Goal: Use online tool/utility: Utilize a website feature to perform a specific function

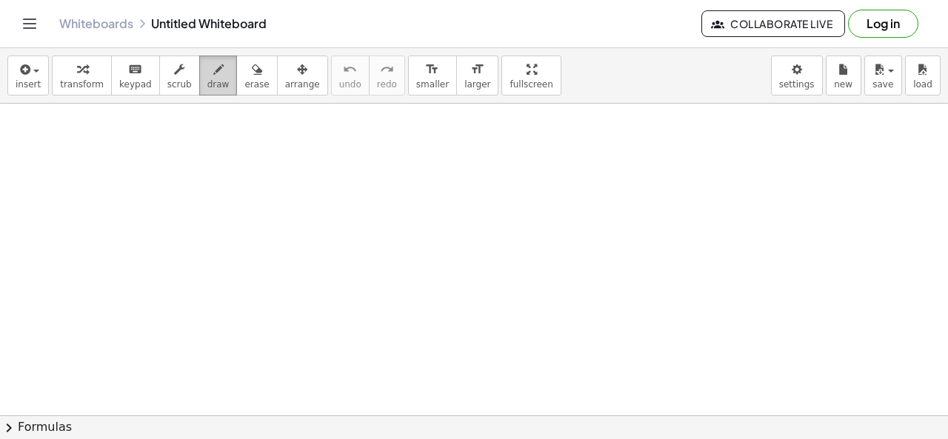
click at [213, 69] on icon "button" at bounding box center [218, 70] width 10 height 18
drag, startPoint x: 213, startPoint y: 183, endPoint x: 250, endPoint y: 201, distance: 40.4
drag, startPoint x: 252, startPoint y: 190, endPoint x: 339, endPoint y: 174, distance: 88.8
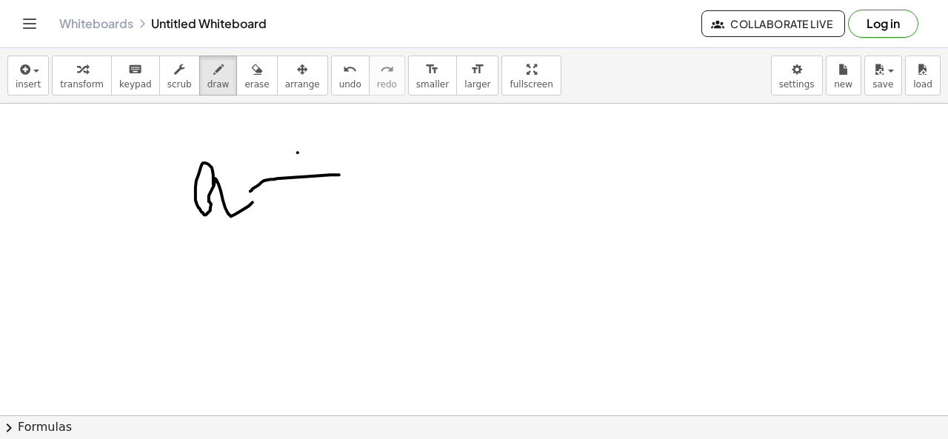
drag, startPoint x: 298, startPoint y: 152, endPoint x: 324, endPoint y: 255, distance: 106.2
drag, startPoint x: 396, startPoint y: 165, endPoint x: 476, endPoint y: 266, distance: 129.1
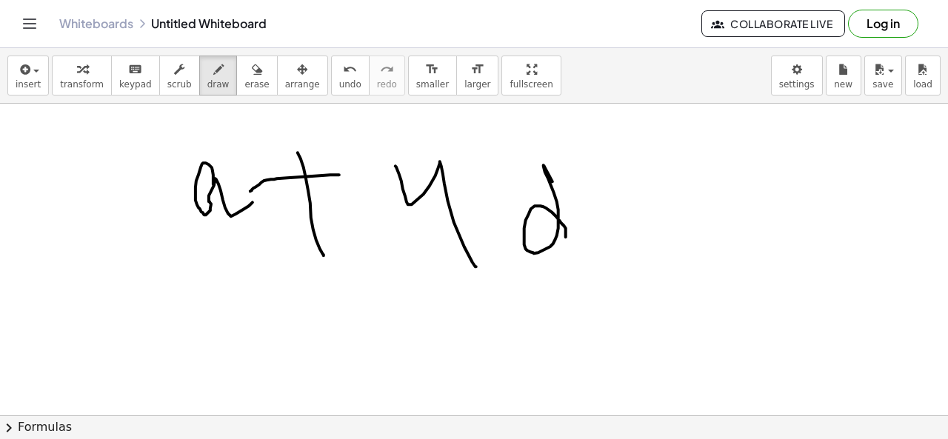
drag, startPoint x: 566, startPoint y: 230, endPoint x: 615, endPoint y: 253, distance: 54.0
drag, startPoint x: 630, startPoint y: 201, endPoint x: 717, endPoint y: 186, distance: 88.8
drag, startPoint x: 674, startPoint y: 233, endPoint x: 744, endPoint y: 219, distance: 71.9
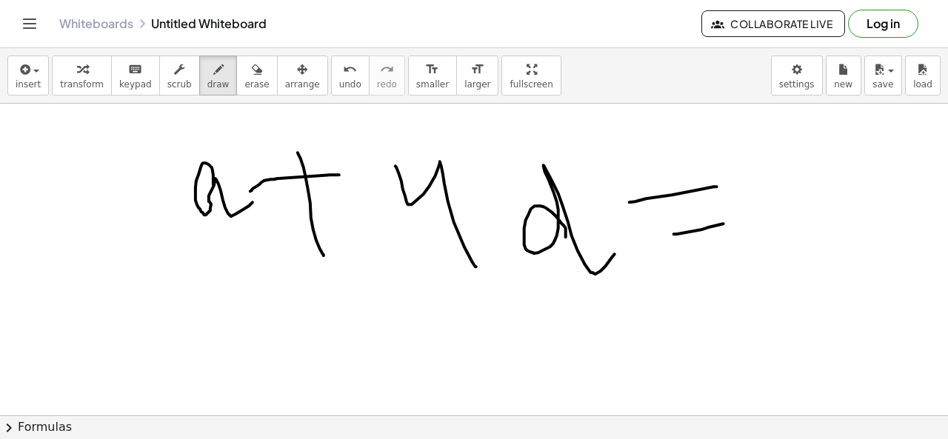
drag, startPoint x: 754, startPoint y: 147, endPoint x: 801, endPoint y: 152, distance: 47.6
drag, startPoint x: 801, startPoint y: 152, endPoint x: 743, endPoint y: 248, distance: 112.7
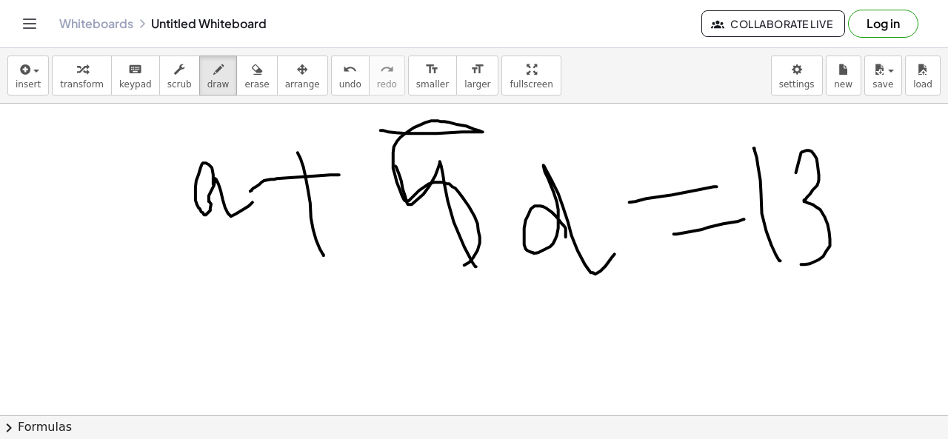
drag, startPoint x: 381, startPoint y: 130, endPoint x: 396, endPoint y: 256, distance: 127.5
drag, startPoint x: 201, startPoint y: 266, endPoint x: 304, endPoint y: 316, distance: 114.0
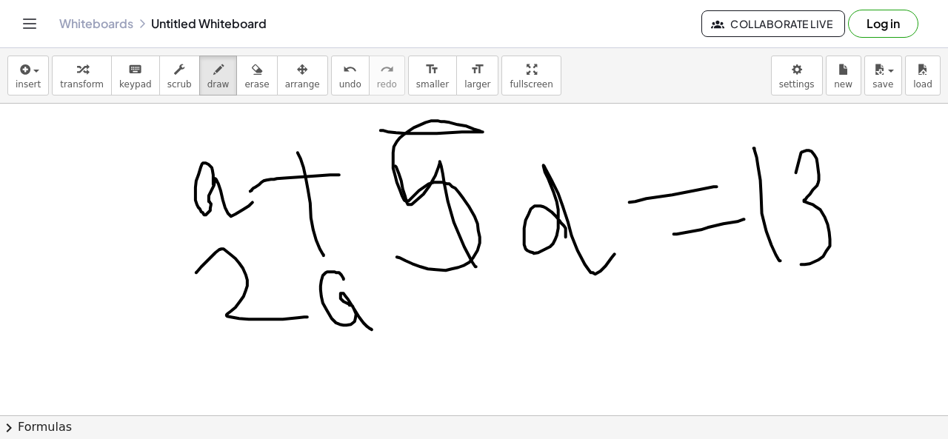
drag, startPoint x: 336, startPoint y: 272, endPoint x: 390, endPoint y: 324, distance: 74.4
drag, startPoint x: 401, startPoint y: 287, endPoint x: 461, endPoint y: 293, distance: 59.6
drag, startPoint x: 421, startPoint y: 285, endPoint x: 431, endPoint y: 313, distance: 30.0
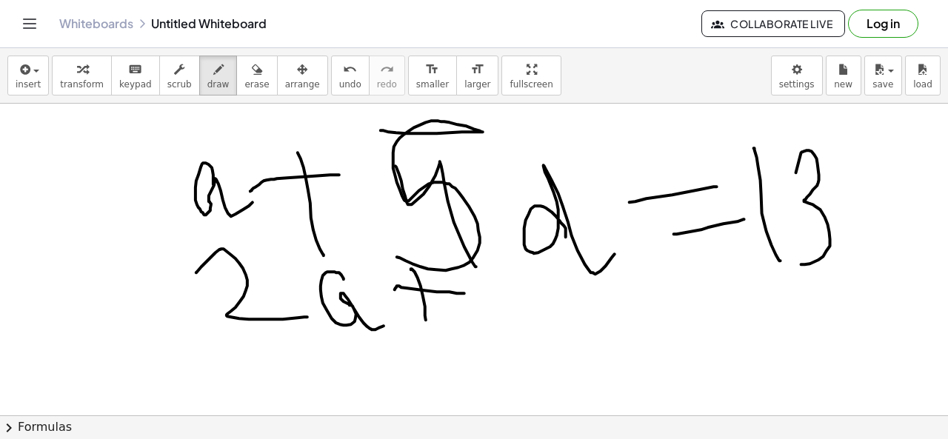
drag, startPoint x: 478, startPoint y: 270, endPoint x: 484, endPoint y: 341, distance: 72.1
drag, startPoint x: 557, startPoint y: 307, endPoint x: 576, endPoint y: 288, distance: 27.2
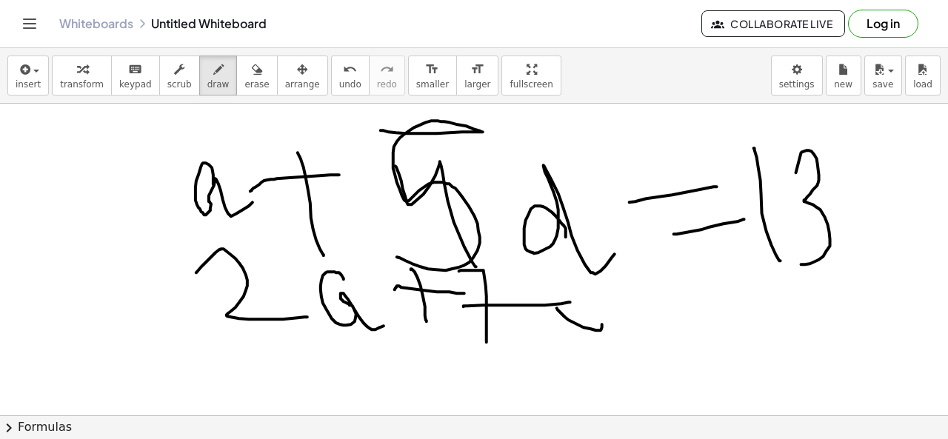
drag, startPoint x: 564, startPoint y: 310, endPoint x: 581, endPoint y: 277, distance: 36.4
drag, startPoint x: 579, startPoint y: 264, endPoint x: 656, endPoint y: 323, distance: 97.2
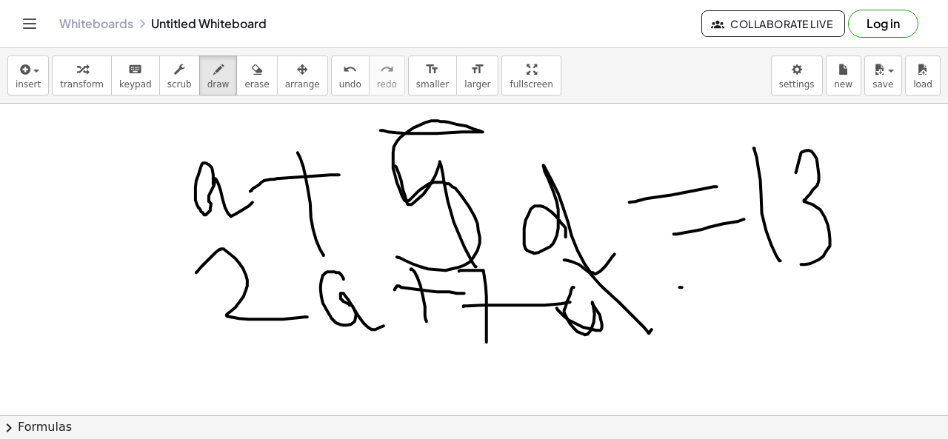
drag, startPoint x: 681, startPoint y: 287, endPoint x: 718, endPoint y: 288, distance: 37.1
drag, startPoint x: 650, startPoint y: 322, endPoint x: 706, endPoint y: 321, distance: 56.3
drag, startPoint x: 711, startPoint y: 300, endPoint x: 771, endPoint y: 302, distance: 60.0
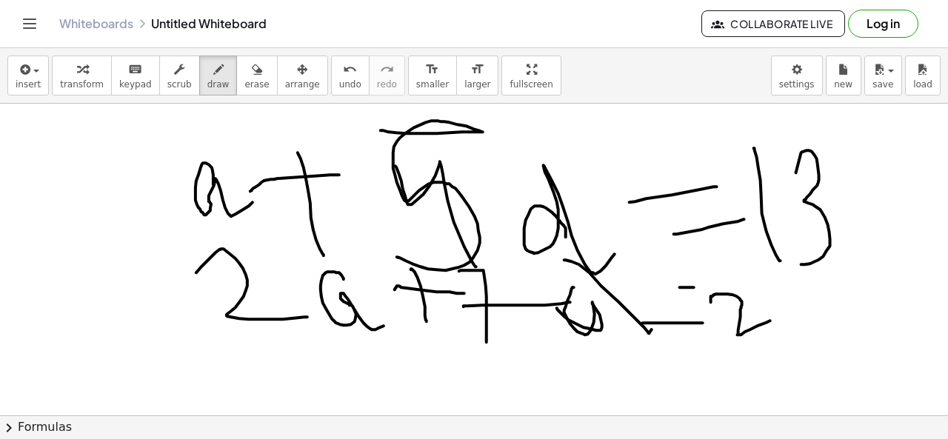
drag, startPoint x: 777, startPoint y: 282, endPoint x: 698, endPoint y: 376, distance: 122.4
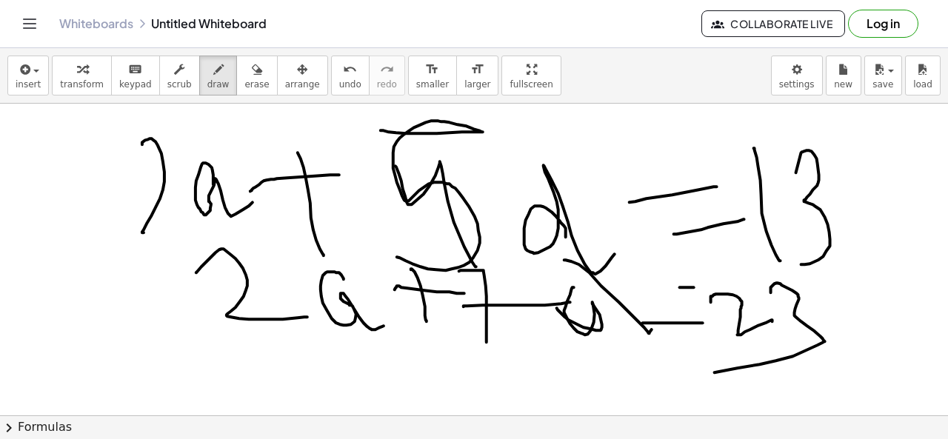
drag, startPoint x: 145, startPoint y: 139, endPoint x: 246, endPoint y: 247, distance: 147.8
drag, startPoint x: 360, startPoint y: 195, endPoint x: 376, endPoint y: 256, distance: 62.9
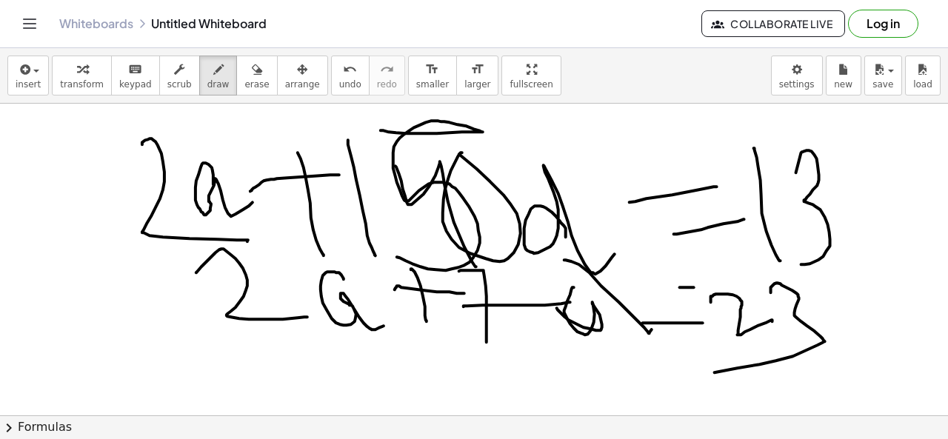
drag, startPoint x: 461, startPoint y: 152, endPoint x: 424, endPoint y: 168, distance: 41.1
drag, startPoint x: 718, startPoint y: 152, endPoint x: 814, endPoint y: 239, distance: 129.5
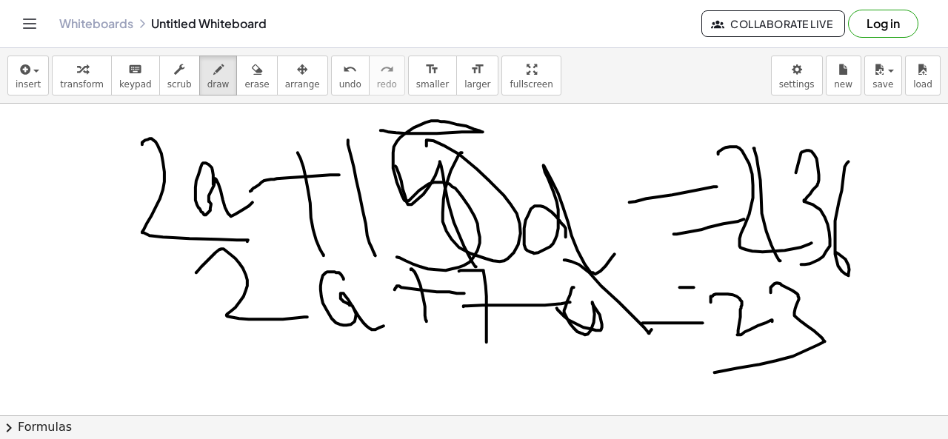
drag, startPoint x: 839, startPoint y: 201, endPoint x: 721, endPoint y: 280, distance: 142.2
drag, startPoint x: 62, startPoint y: 370, endPoint x: 167, endPoint y: 371, distance: 105.2
drag, startPoint x: 265, startPoint y: 347, endPoint x: 296, endPoint y: 347, distance: 31.1
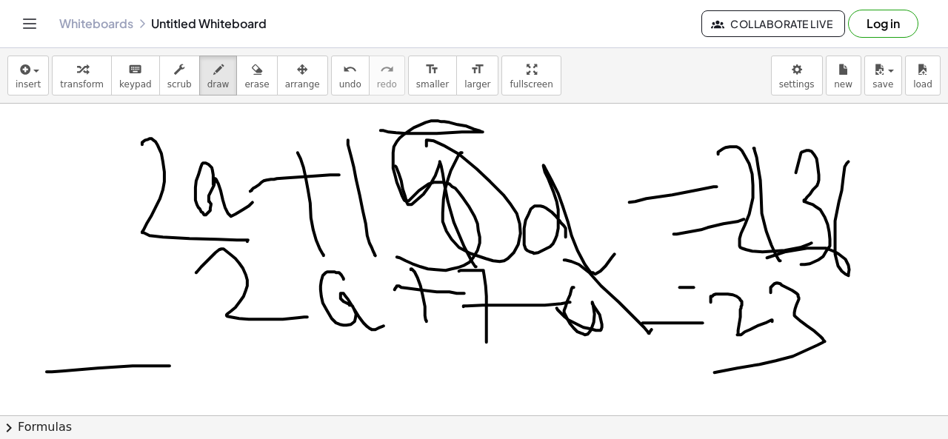
drag, startPoint x: 401, startPoint y: 172, endPoint x: 177, endPoint y: 442, distance: 351.4
click at [177, 439] on html "Graspable Math Activities Get Started Activity Bank Assigned Work Classes White…" at bounding box center [474, 219] width 948 height 439
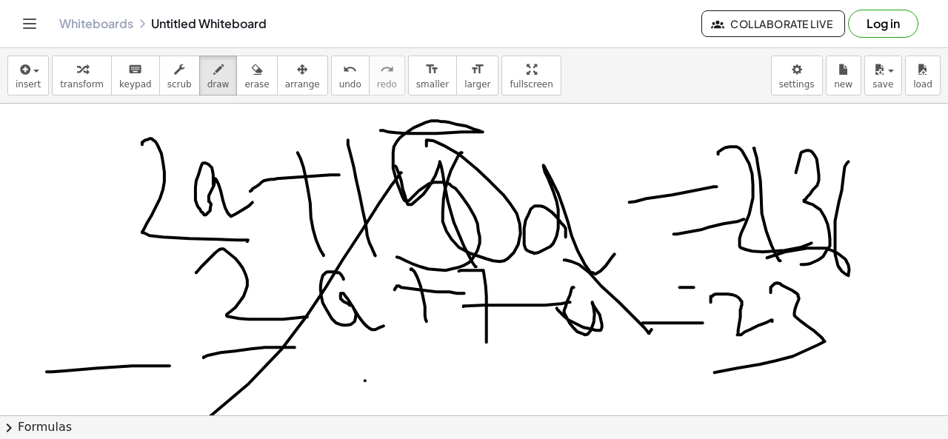
drag
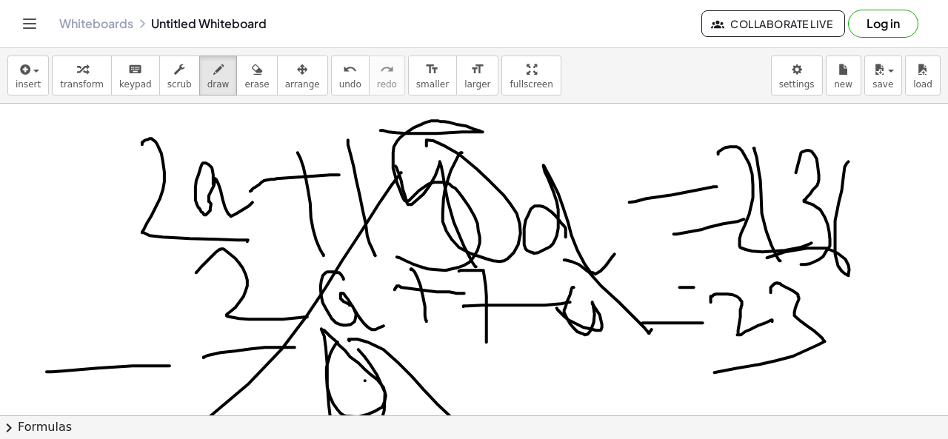
click at [519, 439] on html "Graspable Math Activities Get Started Activity Bank Assigned Work Classes White…" at bounding box center [474, 219] width 948 height 439
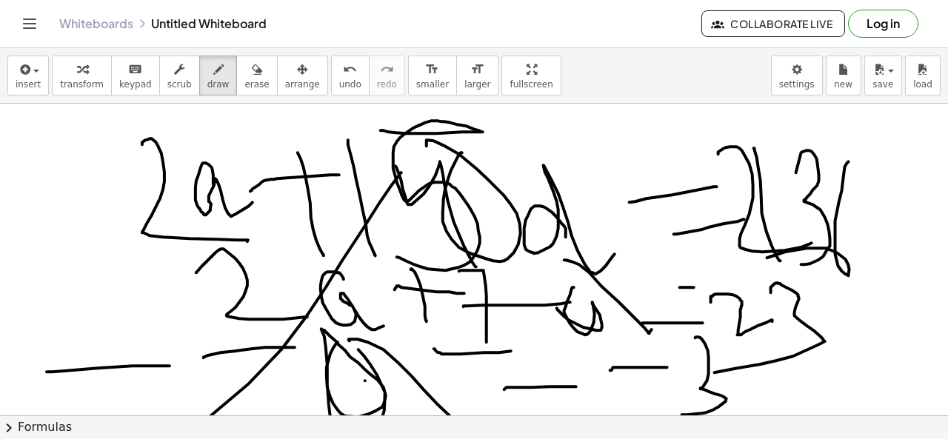
click at [714, 432] on div "insert select one: Math Expression Function Text Youtube Video Graphing Geometr…" at bounding box center [474, 243] width 948 height 391
click at [946, 419] on div "insert select one: Math Expression Function Text Youtube Video Graphing Geometr…" at bounding box center [474, 243] width 948 height 391
click at [207, 79] on span "draw" at bounding box center [218, 84] width 22 height 10
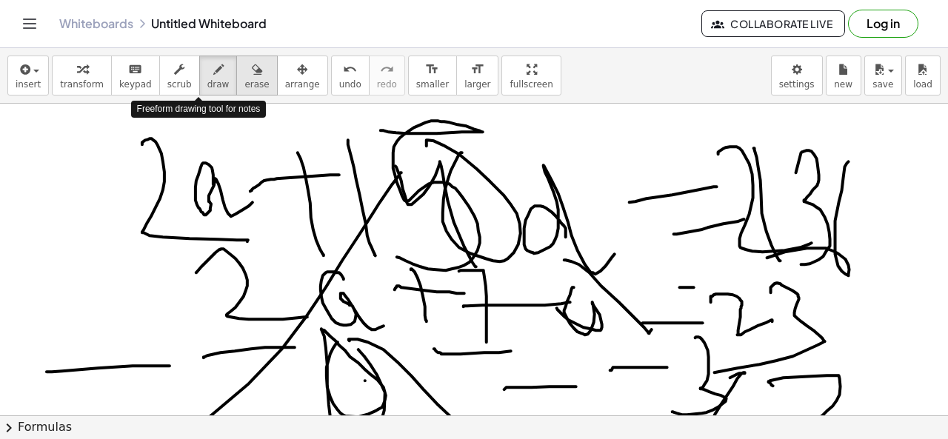
click at [252, 73] on icon "button" at bounding box center [257, 70] width 10 height 18
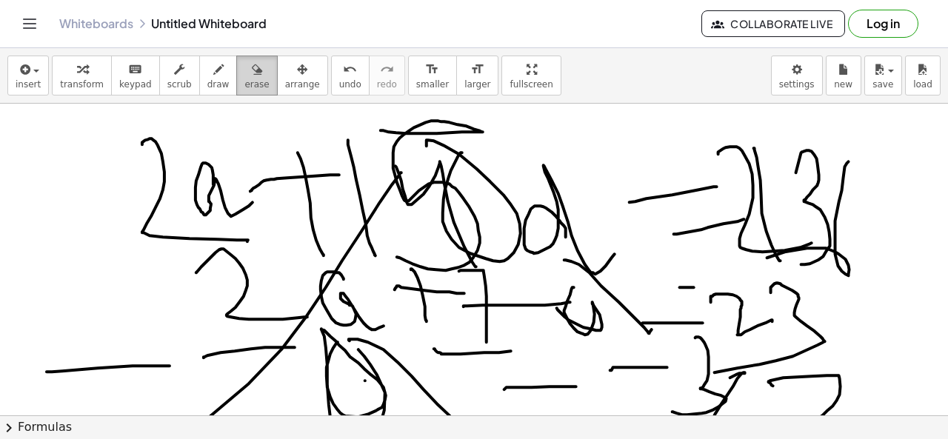
click at [244, 88] on span "erase" at bounding box center [256, 84] width 24 height 10
drag, startPoint x: 230, startPoint y: 88, endPoint x: 225, endPoint y: 95, distance: 8.0
click at [244, 88] on span "erase" at bounding box center [256, 84] width 24 height 10
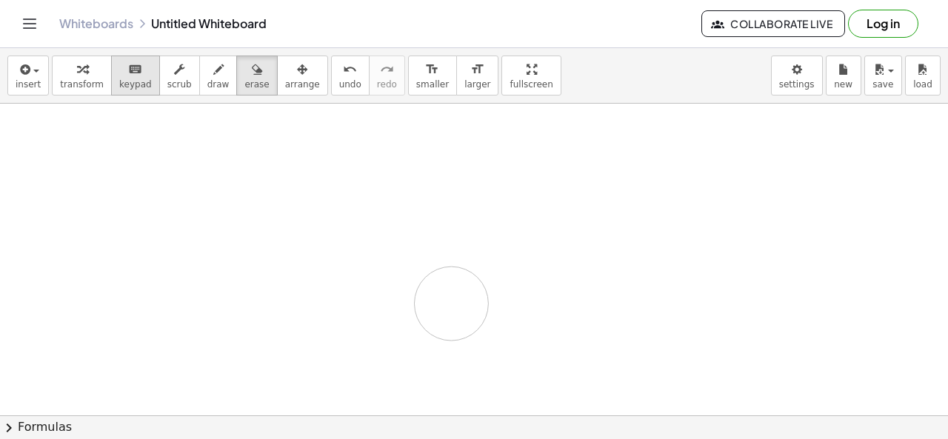
drag, startPoint x: 75, startPoint y: 123, endPoint x: 129, endPoint y: 60, distance: 83.0
drag, startPoint x: 283, startPoint y: 110, endPoint x: 272, endPoint y: 149, distance: 40.1
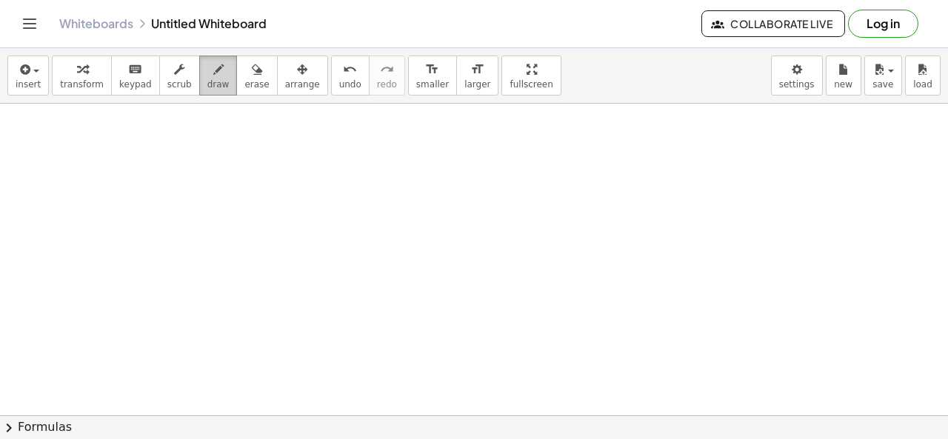
click at [199, 85] on button "draw" at bounding box center [218, 76] width 39 height 40
drag, startPoint x: 239, startPoint y: 140, endPoint x: 281, endPoint y: 159, distance: 47.1
drag, startPoint x: 283, startPoint y: 137, endPoint x: 325, endPoint y: 152, distance: 44.7
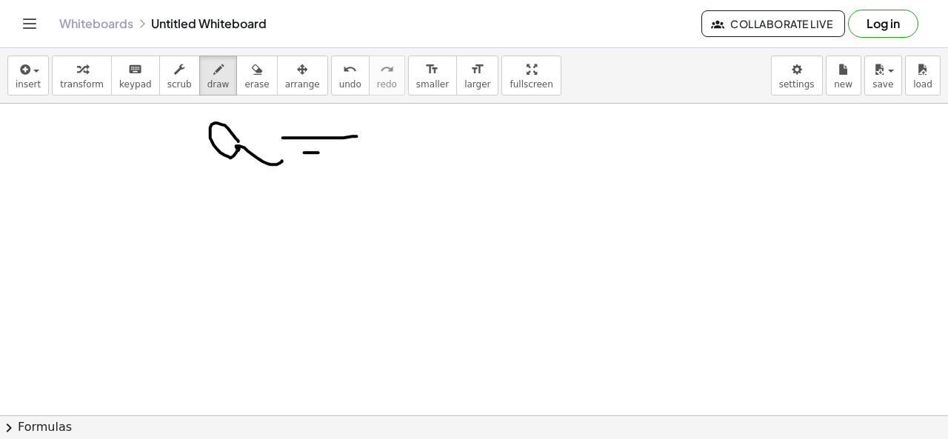
drag, startPoint x: 304, startPoint y: 152, endPoint x: 356, endPoint y: 153, distance: 51.1
drag, startPoint x: 378, startPoint y: 131, endPoint x: 419, endPoint y: 183, distance: 65.9
drag, startPoint x: 379, startPoint y: 166, endPoint x: 451, endPoint y: 150, distance: 74.2
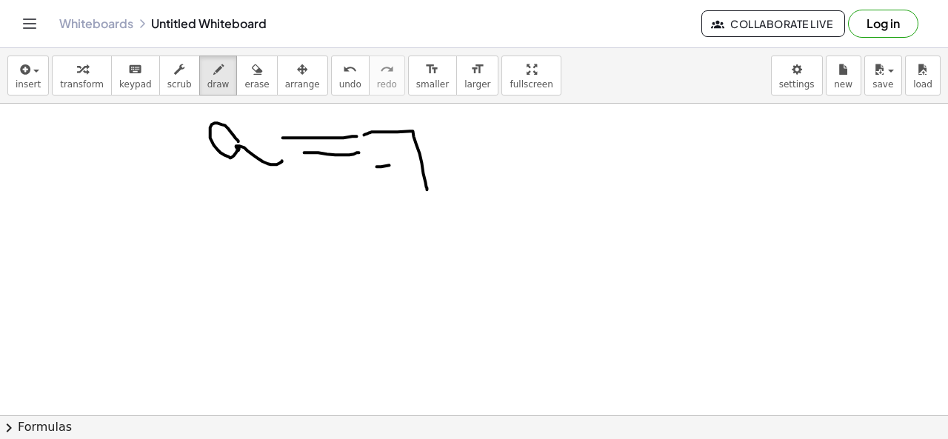
drag, startPoint x: 268, startPoint y: 199, endPoint x: 299, endPoint y: 255, distance: 64.3
drag, startPoint x: 299, startPoint y: 230, endPoint x: 360, endPoint y: 227, distance: 61.6
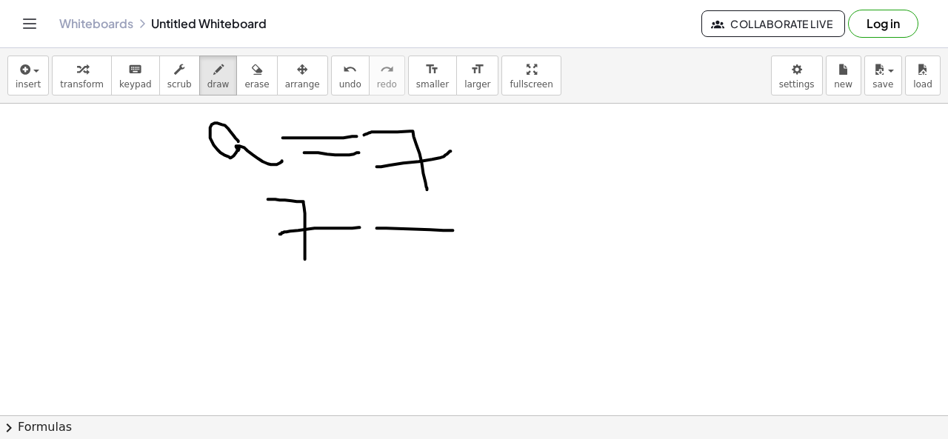
drag, startPoint x: 387, startPoint y: 227, endPoint x: 453, endPoint y: 230, distance: 66.7
drag, startPoint x: 424, startPoint y: 205, endPoint x: 436, endPoint y: 267, distance: 63.3
drag, startPoint x: 488, startPoint y: 221, endPoint x: 508, endPoint y: 294, distance: 75.3
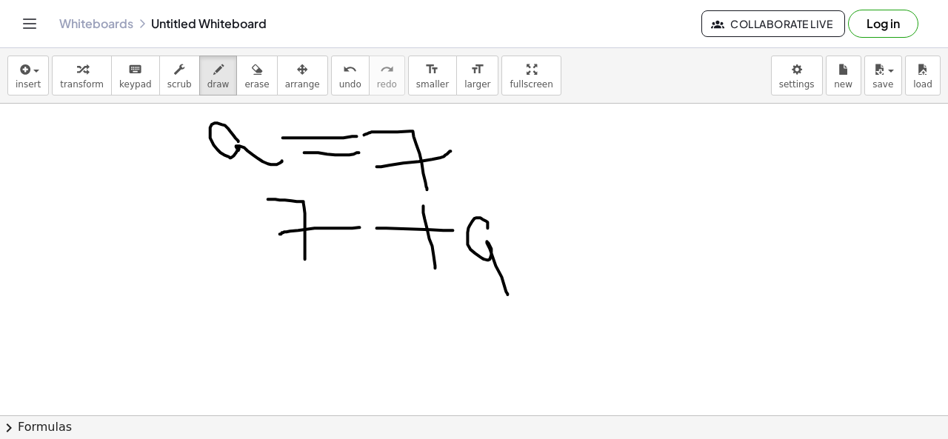
drag, startPoint x: 513, startPoint y: 272, endPoint x: 536, endPoint y: 267, distance: 24.1
drag, startPoint x: 504, startPoint y: 273, endPoint x: 597, endPoint y: 335, distance: 111.1
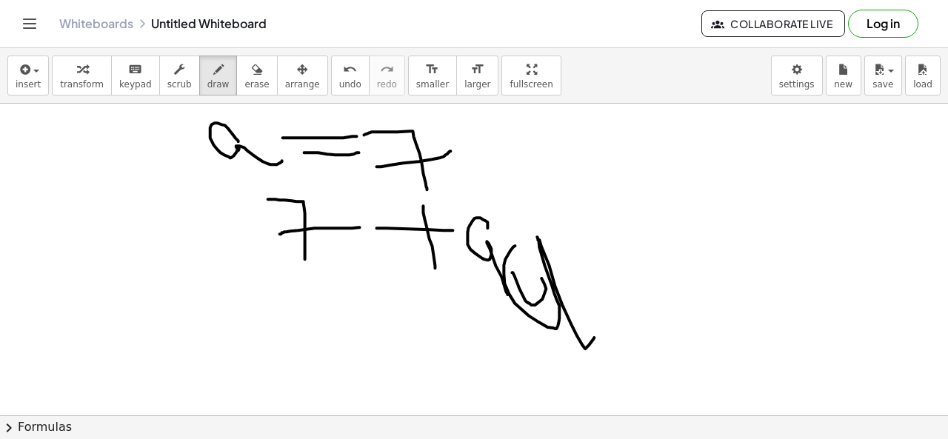
drag, startPoint x: 594, startPoint y: 297, endPoint x: 621, endPoint y: 296, distance: 27.4
drag, startPoint x: 617, startPoint y: 318, endPoint x: 650, endPoint y: 311, distance: 34.0
click at [416, 85] on span "smaller" at bounding box center [432, 84] width 33 height 10
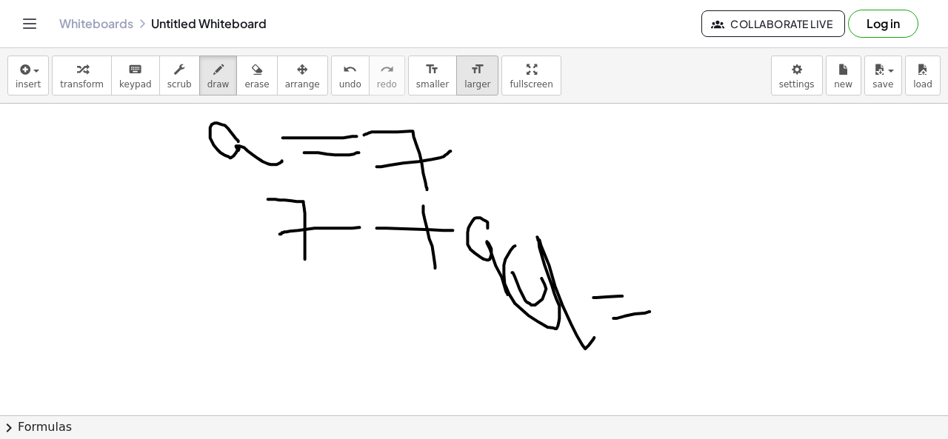
click at [464, 79] on span "larger" at bounding box center [477, 84] width 26 height 10
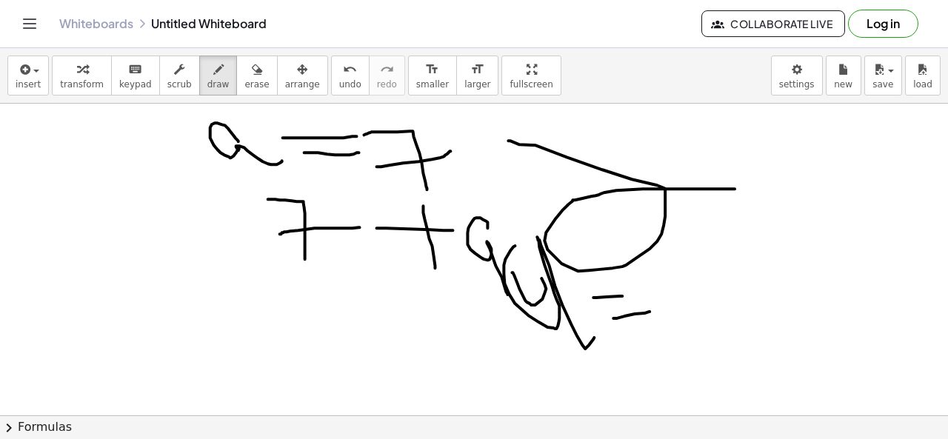
drag, startPoint x: 510, startPoint y: 140, endPoint x: 736, endPoint y: 188, distance: 231.0
drag, startPoint x: 744, startPoint y: 211, endPoint x: 784, endPoint y: 223, distance: 42.4
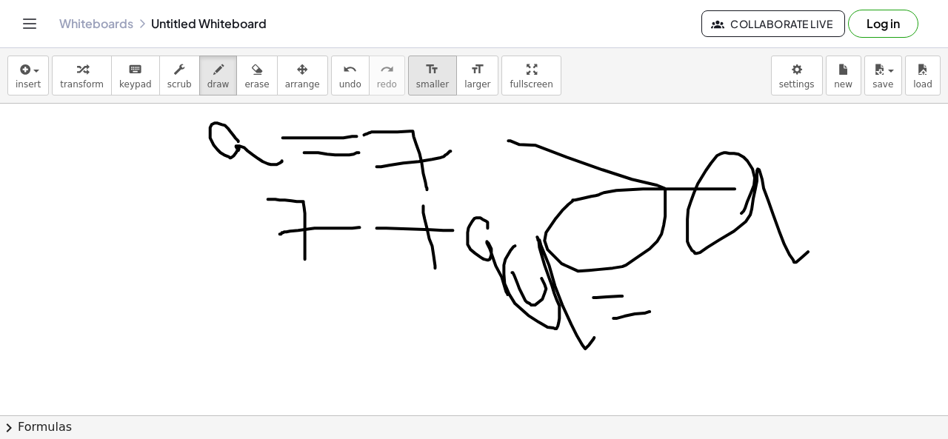
click at [425, 63] on icon "format_size" at bounding box center [432, 70] width 14 height 18
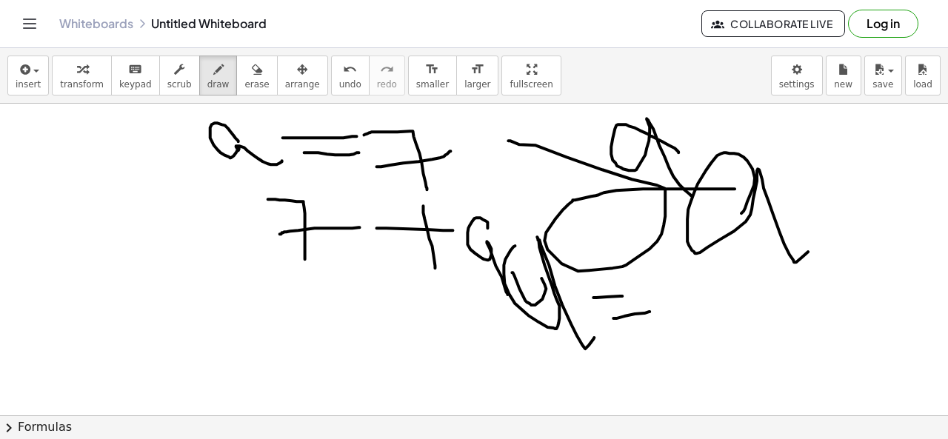
drag, startPoint x: 663, startPoint y: 141, endPoint x: 698, endPoint y: 194, distance: 63.7
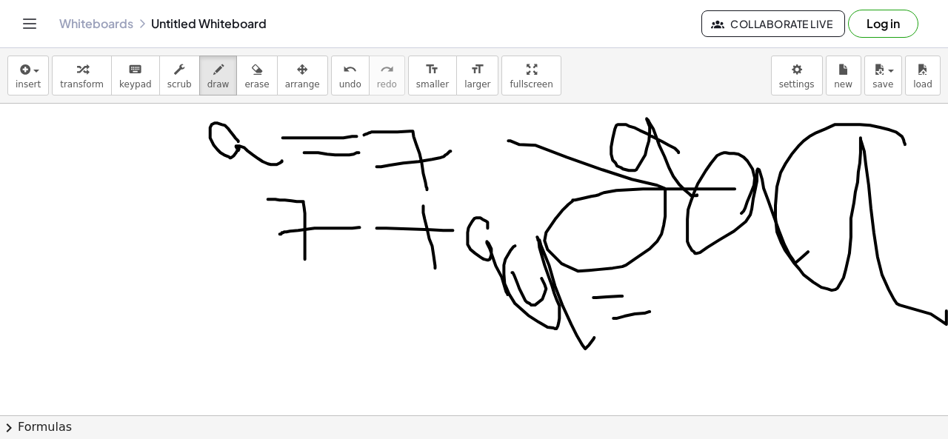
drag, startPoint x: 906, startPoint y: 143, endPoint x: 588, endPoint y: 223, distance: 327.7
click at [937, 304] on div "×" at bounding box center [474, 260] width 948 height 312
drag, startPoint x: 470, startPoint y: 109, endPoint x: 518, endPoint y: 133, distance: 54.3
drag, startPoint x: 513, startPoint y: 128, endPoint x: 533, endPoint y: 140, distance: 23.9
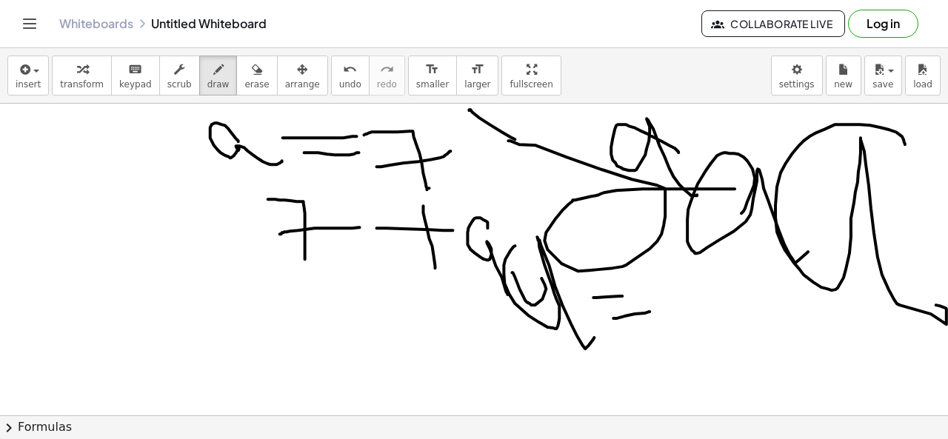
drag, startPoint x: 533, startPoint y: 140, endPoint x: 430, endPoint y: 187, distance: 114.0
click at [297, 71] on icon "button" at bounding box center [302, 70] width 10 height 18
drag, startPoint x: 262, startPoint y: 110, endPoint x: 396, endPoint y: 214, distance: 169.9
drag, startPoint x: 399, startPoint y: 210, endPoint x: 290, endPoint y: 237, distance: 112.3
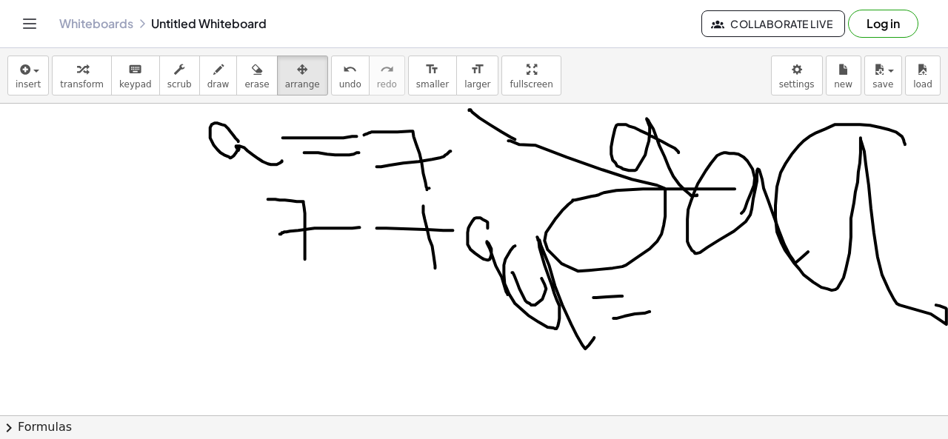
drag, startPoint x: 296, startPoint y: 247, endPoint x: 370, endPoint y: 270, distance: 77.5
click at [47, 54] on div "insert select one: Math Expression Function Text Youtube Video Graphing Geometr…" at bounding box center [474, 76] width 948 height 56
click at [77, 71] on icon "button" at bounding box center [82, 70] width 10 height 18
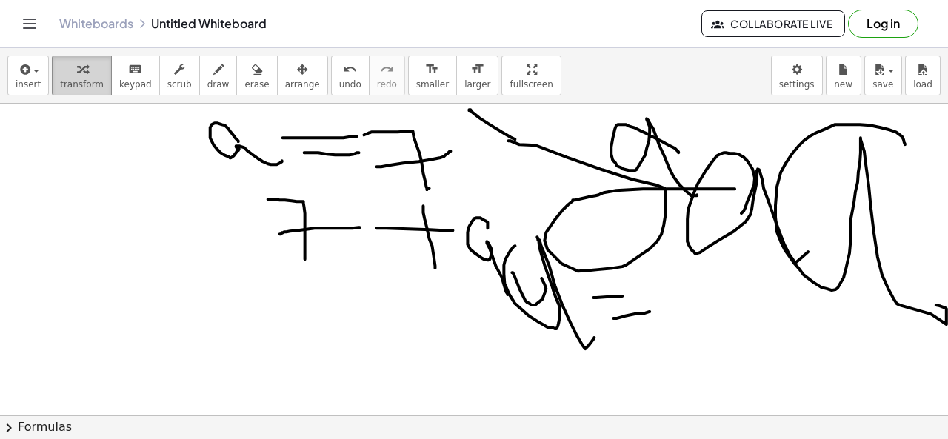
click at [79, 72] on icon "button" at bounding box center [82, 70] width 10 height 18
drag, startPoint x: 160, startPoint y: 130, endPoint x: 726, endPoint y: 266, distance: 582.1
click at [177, 70] on button "scrub" at bounding box center [179, 76] width 41 height 40
drag, startPoint x: 172, startPoint y: 126, endPoint x: 258, endPoint y: 143, distance: 87.6
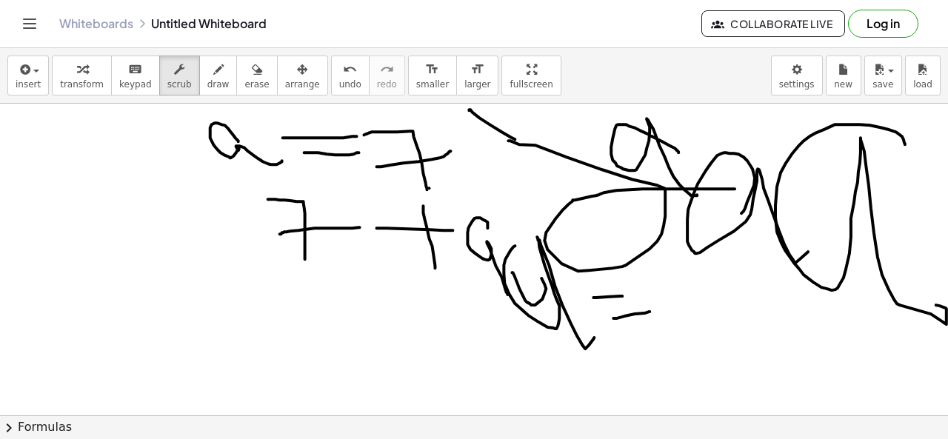
drag, startPoint x: 209, startPoint y: 156, endPoint x: 170, endPoint y: 186, distance: 49.0
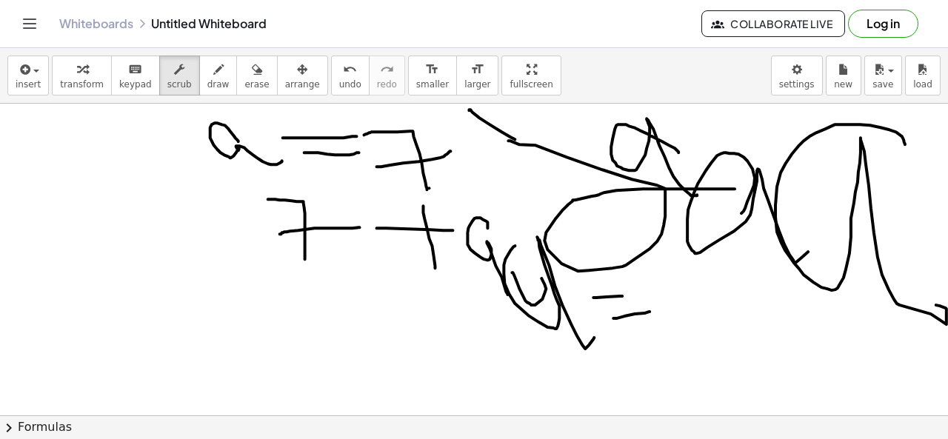
drag, startPoint x: 141, startPoint y: 141, endPoint x: 163, endPoint y: 229, distance: 90.7
drag, startPoint x: 203, startPoint y: 69, endPoint x: 196, endPoint y: 81, distance: 14.0
click at [213, 69] on icon "button" at bounding box center [218, 70] width 10 height 18
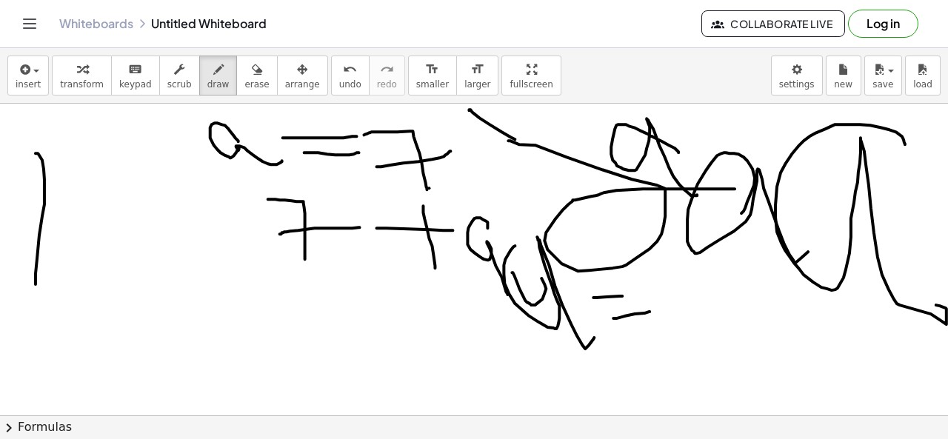
drag, startPoint x: 37, startPoint y: 153, endPoint x: 34, endPoint y: 284, distance: 131.1
drag, startPoint x: 96, startPoint y: 163, endPoint x: 235, endPoint y: 273, distance: 177.1
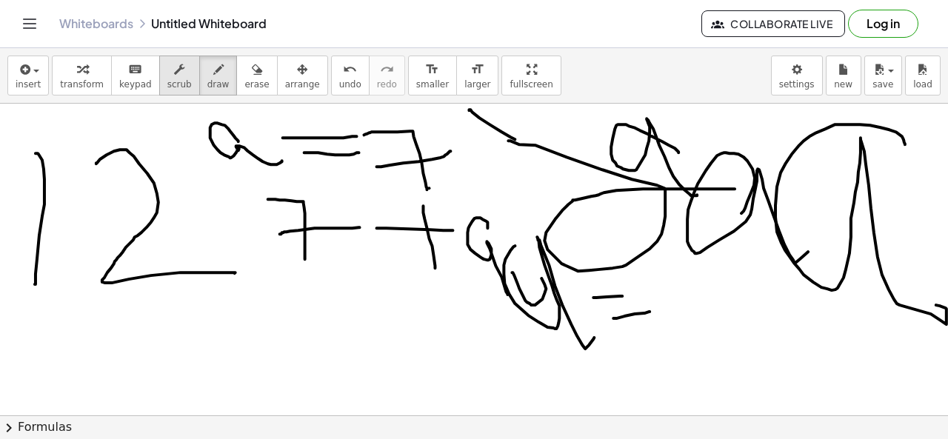
click at [159, 56] on button "scrub" at bounding box center [179, 76] width 41 height 40
drag, startPoint x: 28, startPoint y: 103, endPoint x: 41, endPoint y: 220, distance: 117.8
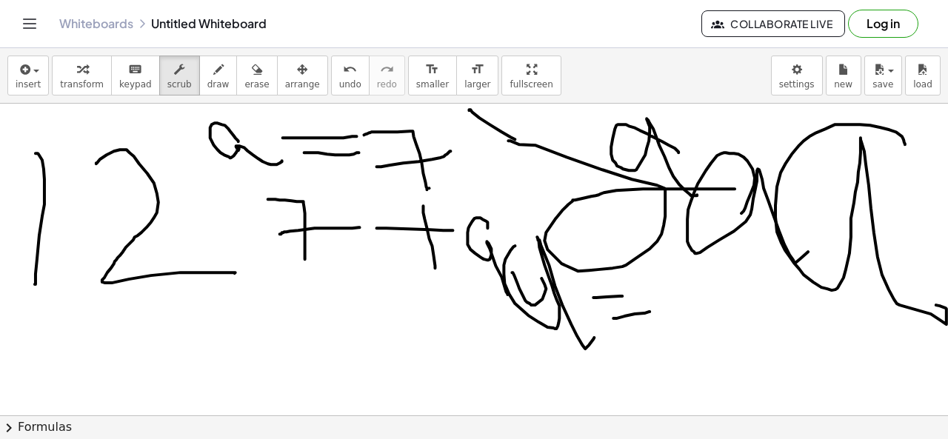
drag, startPoint x: 41, startPoint y: 217, endPoint x: 318, endPoint y: 222, distance: 277.1
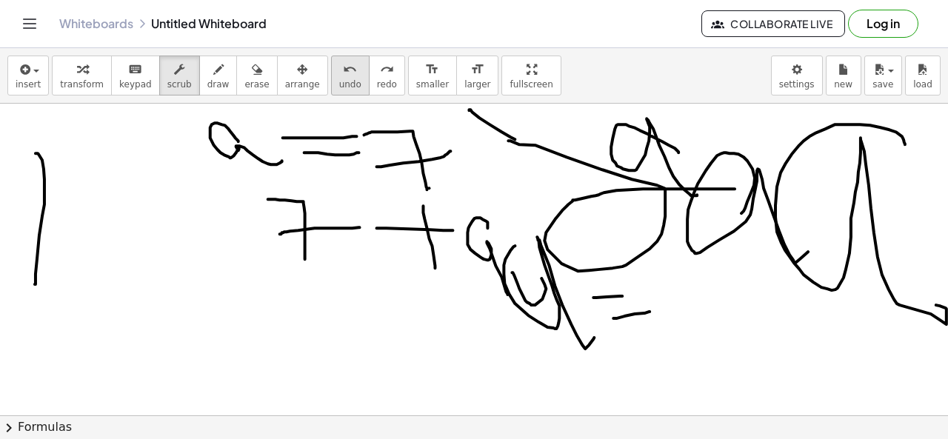
click at [343, 73] on icon "undo" at bounding box center [350, 70] width 14 height 18
click at [343, 72] on icon "undo" at bounding box center [350, 70] width 14 height 18
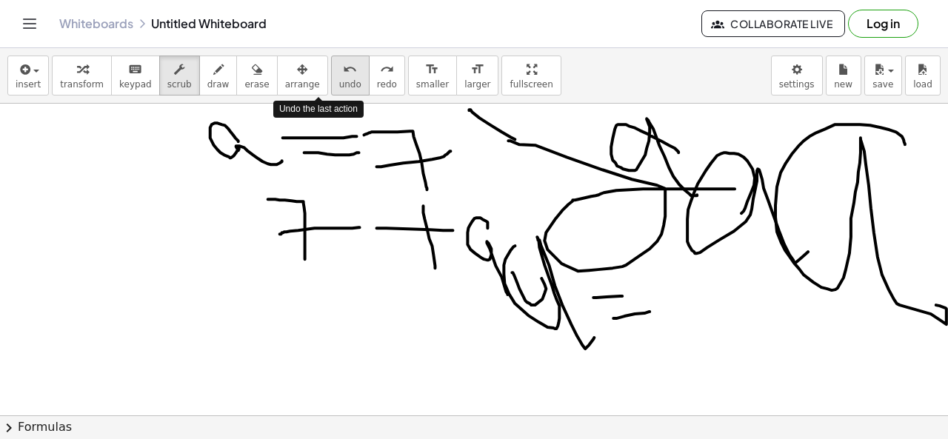
click at [343, 72] on icon "undo" at bounding box center [350, 70] width 14 height 18
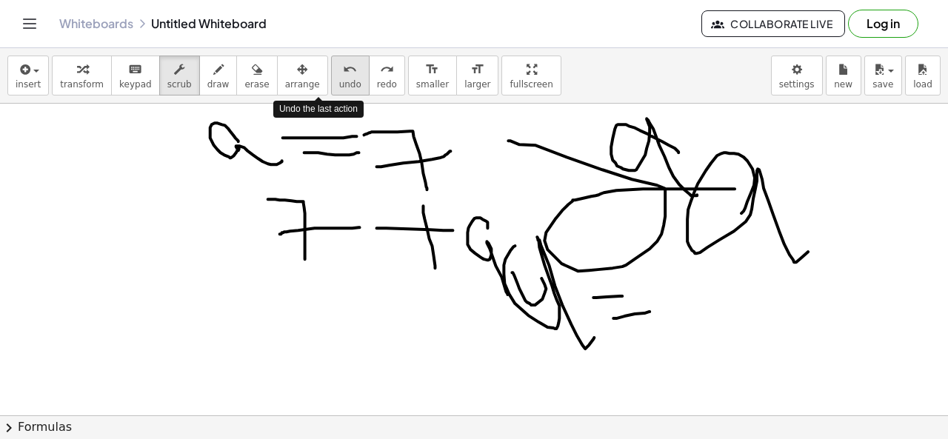
click at [343, 72] on icon "undo" at bounding box center [350, 70] width 14 height 18
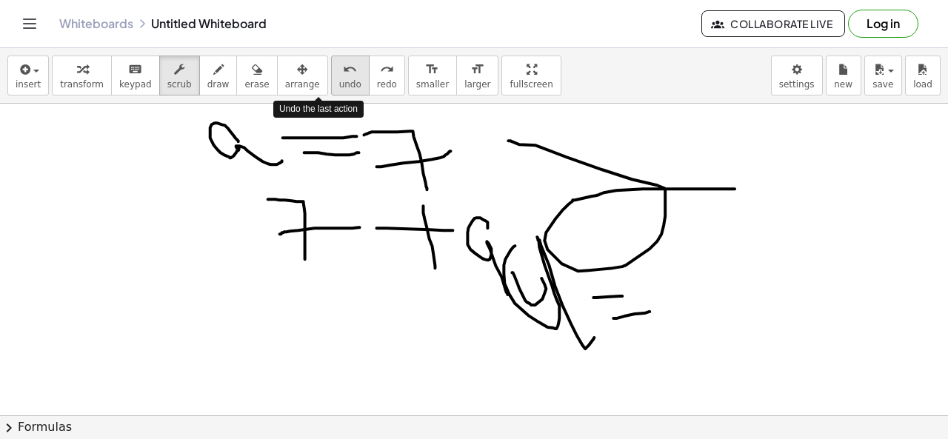
click at [343, 71] on icon "undo" at bounding box center [350, 70] width 14 height 18
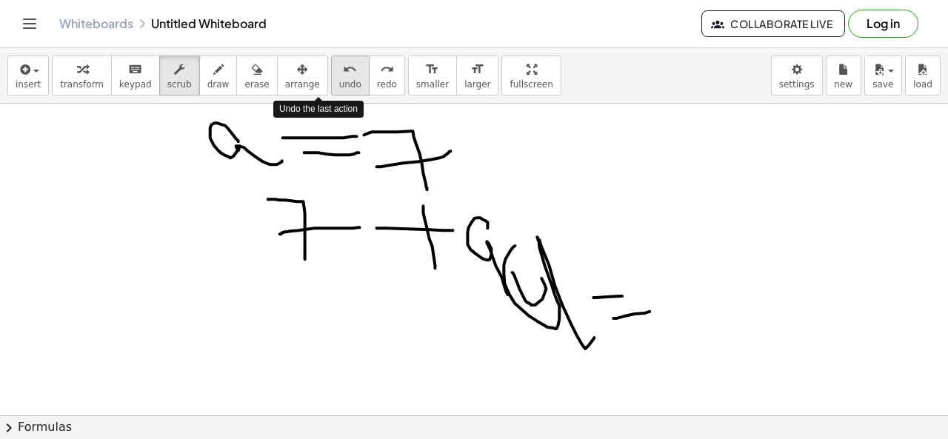
click at [343, 71] on icon "undo" at bounding box center [350, 70] width 14 height 18
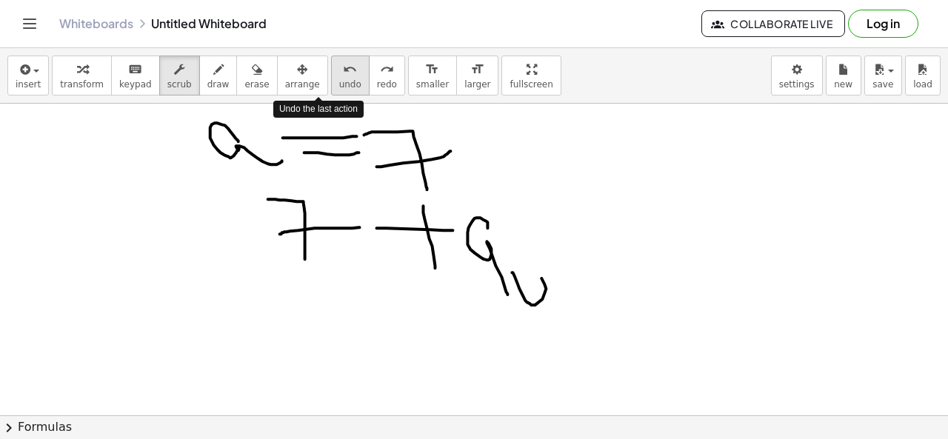
click at [343, 71] on icon "undo" at bounding box center [350, 70] width 14 height 18
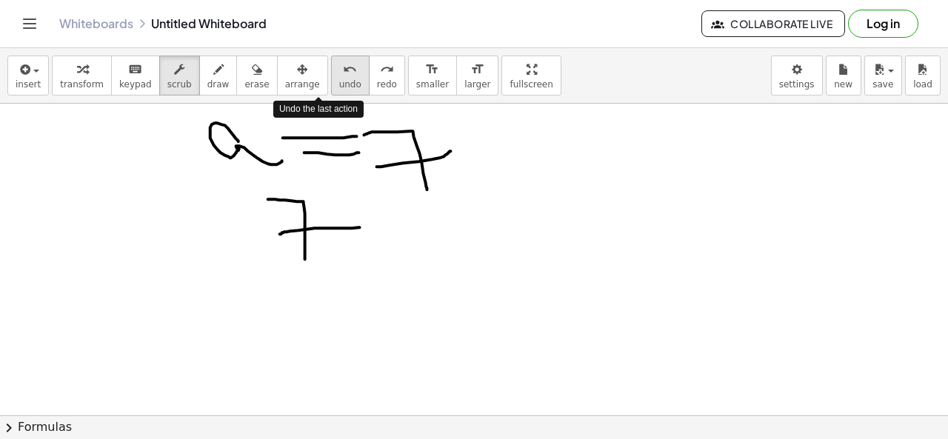
click at [343, 71] on icon "undo" at bounding box center [350, 70] width 14 height 18
